Goal: Task Accomplishment & Management: Use online tool/utility

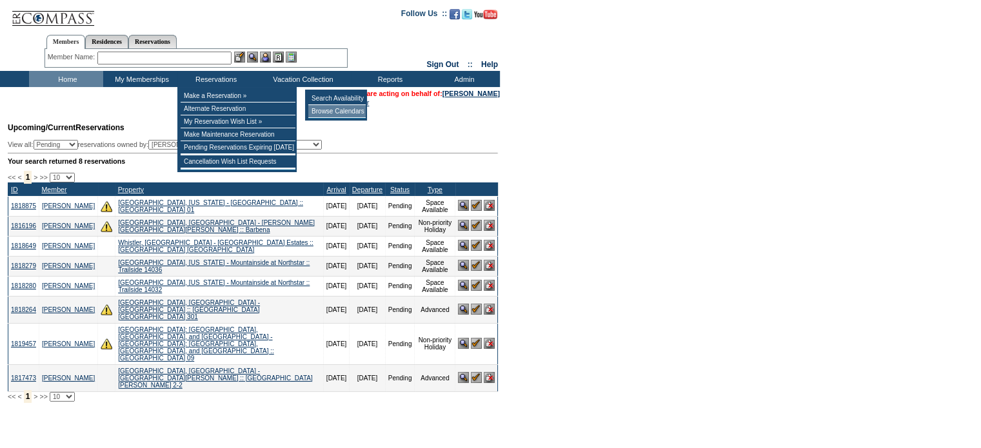
click at [324, 108] on td "Browse Calendars" at bounding box center [336, 111] width 57 height 13
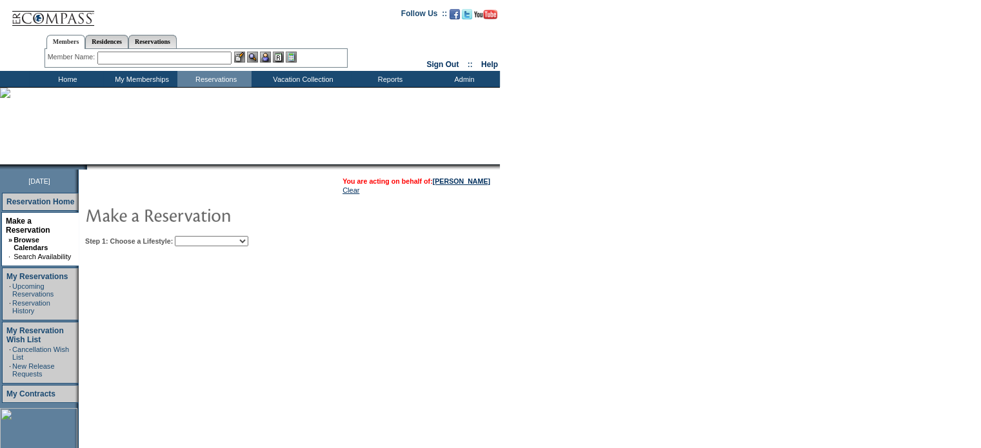
click at [221, 242] on select "Beach Leisure Metropolitan Mountain OIAL for Adventure OIAL for Couples OIAL fo…" at bounding box center [212, 241] width 74 height 10
select select "Beach"
click at [197, 236] on select "Beach Leisure Metropolitan Mountain OIAL for Adventure OIAL for Couples OIAL fo…" at bounding box center [212, 241] width 74 height 10
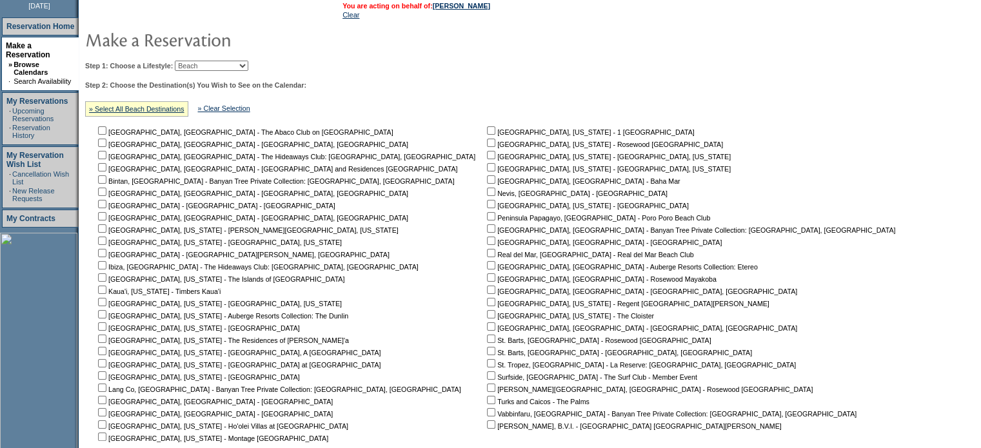
scroll to position [229, 0]
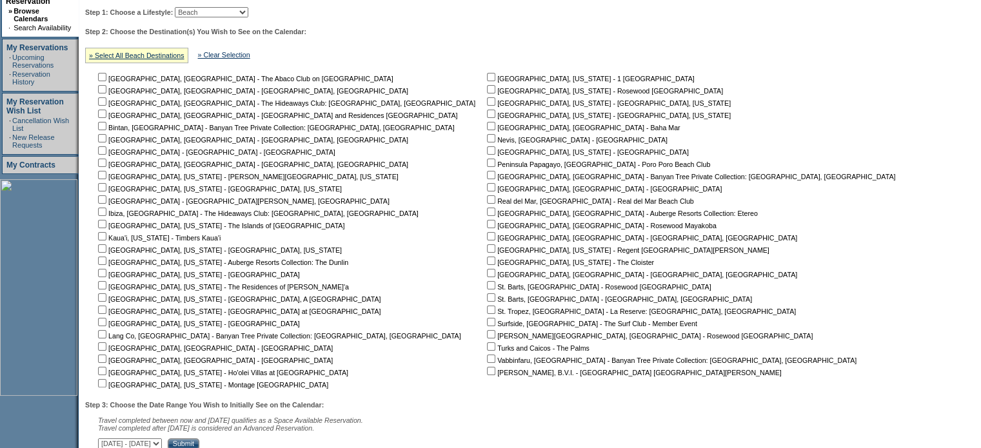
click at [106, 310] on input "checkbox" at bounding box center [102, 310] width 8 height 8
checkbox input "true"
click at [106, 323] on input "checkbox" at bounding box center [102, 322] width 8 height 8
checkbox input "true"
click at [487, 152] on input "checkbox" at bounding box center [491, 150] width 8 height 8
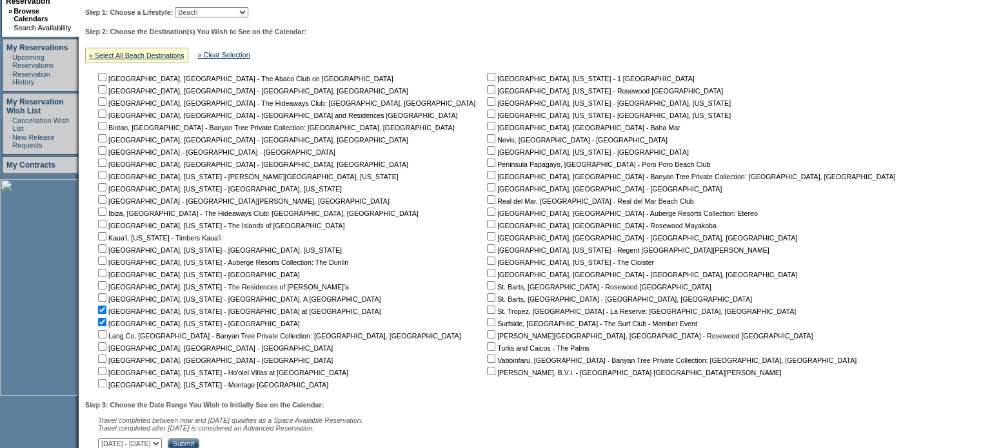
checkbox input "true"
click at [487, 250] on input "checkbox" at bounding box center [491, 248] width 8 height 8
checkbox input "true"
click at [487, 88] on input "checkbox" at bounding box center [491, 89] width 8 height 8
checkbox input "true"
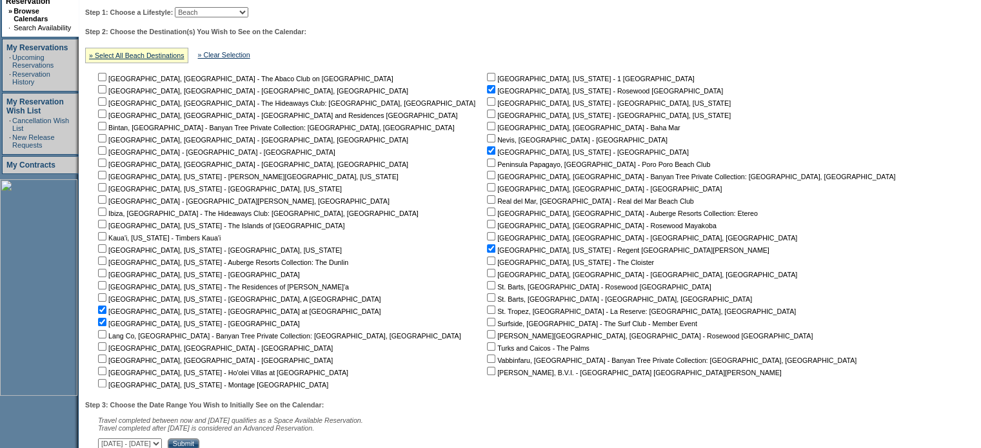
scroll to position [329, 0]
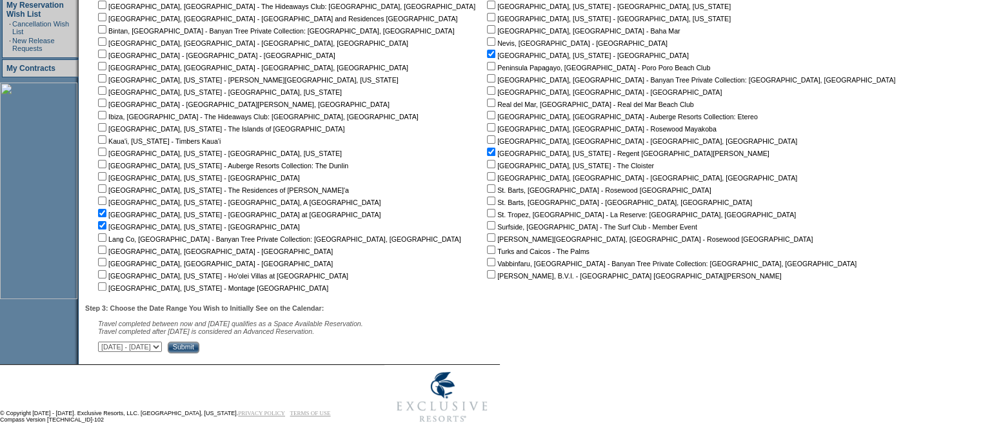
click at [199, 348] on input "Submit" at bounding box center [184, 348] width 32 height 12
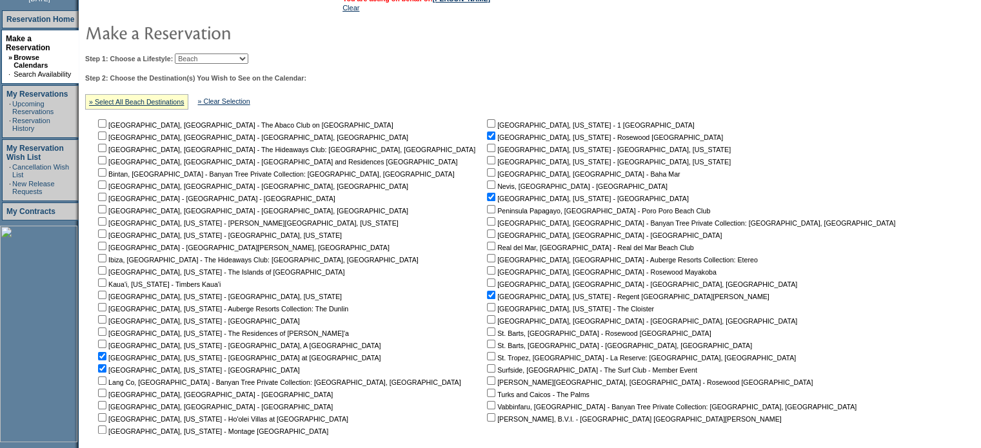
scroll to position [208, 0]
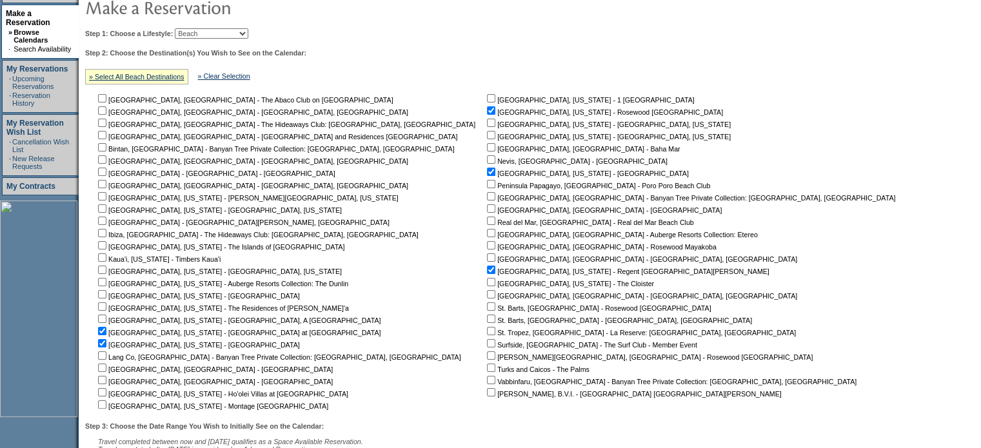
click at [244, 35] on select "Beach Leisure Metropolitan Mountain OIAL for Adventure OIAL for Couples OIAL fo…" at bounding box center [212, 33] width 74 height 10
select select "Metropolitan"
click at [197, 28] on select "Beach Leisure Metropolitan Mountain OIAL for Adventure OIAL for Couples OIAL fo…" at bounding box center [212, 33] width 74 height 10
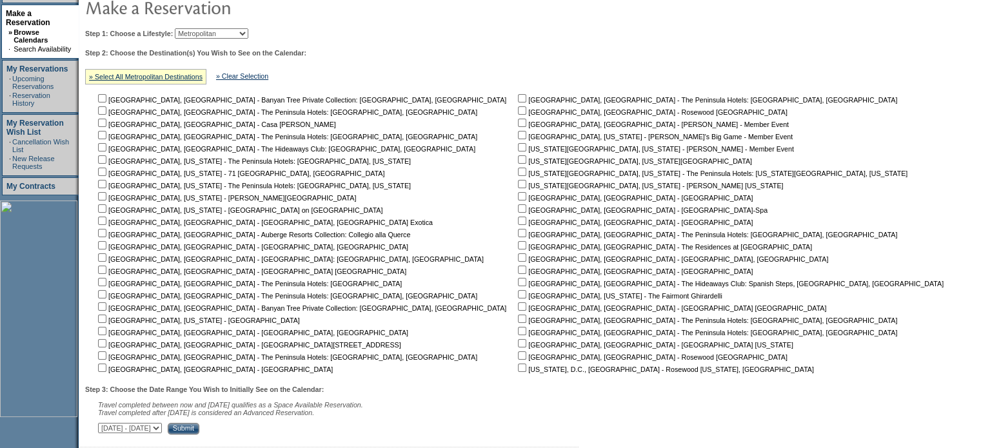
click at [518, 297] on input "checkbox" at bounding box center [522, 294] width 8 height 8
checkbox input "true"
click at [199, 430] on input "Submit" at bounding box center [184, 429] width 32 height 12
